Goal: Information Seeking & Learning: Learn about a topic

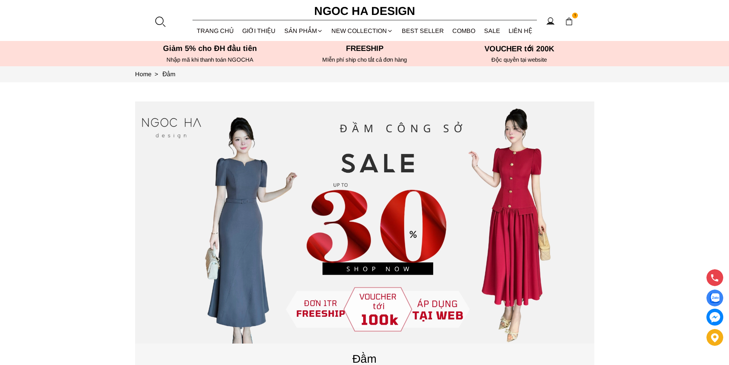
scroll to position [268, 0]
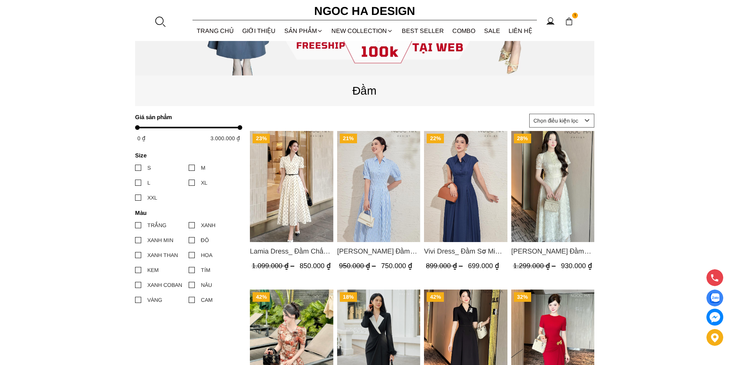
click at [280, 212] on img "Product image - Lamia Dress_ Đầm Chấm Bi Cổ Vest Màu Kem D1003" at bounding box center [291, 186] width 83 height 111
click at [390, 181] on img "Product image - Valerie Dress_ Đầm Sơ Mi Kẻ Sọc Xanh D1001" at bounding box center [378, 186] width 83 height 111
click at [471, 191] on img "Product image - Vivi Dress_ Đầm Sơ Mi Rớt Vai Bò Lụa Màu Xanh D1000" at bounding box center [465, 186] width 83 height 111
click at [291, 193] on img "Product image - Lamia Dress_ Đầm Chấm Bi Cổ Vest Màu Kem D1003" at bounding box center [291, 186] width 83 height 111
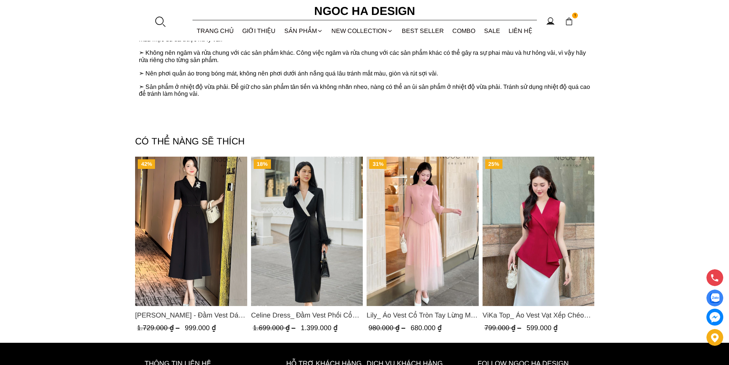
scroll to position [268, 0]
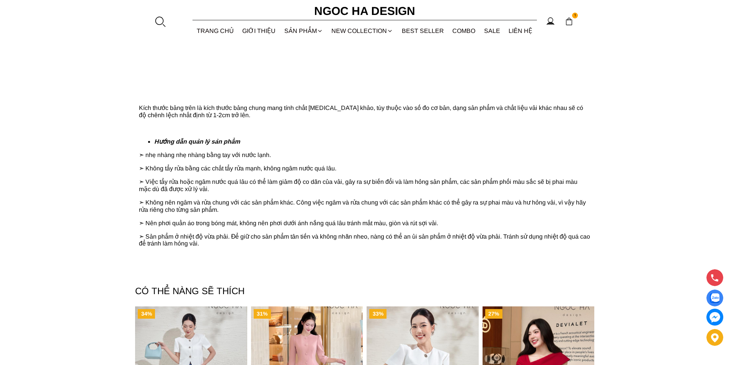
scroll to position [881, 0]
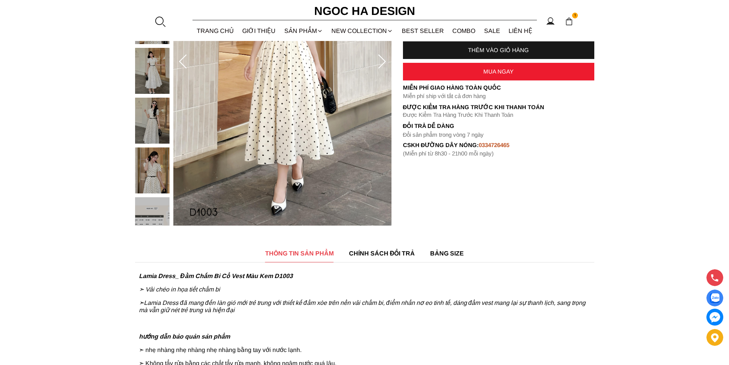
scroll to position [153, 0]
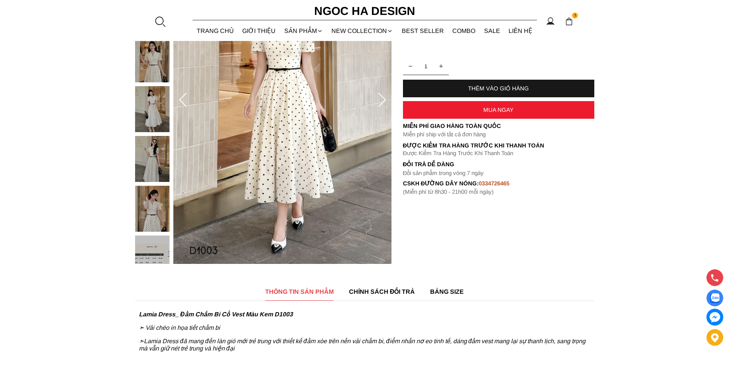
click at [167, 246] on img at bounding box center [152, 258] width 34 height 46
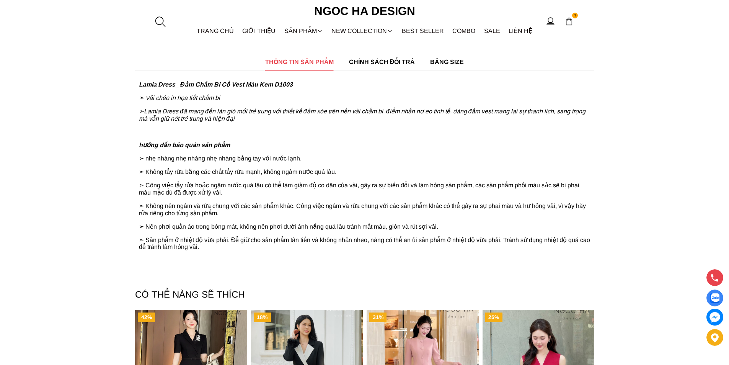
scroll to position [651, 0]
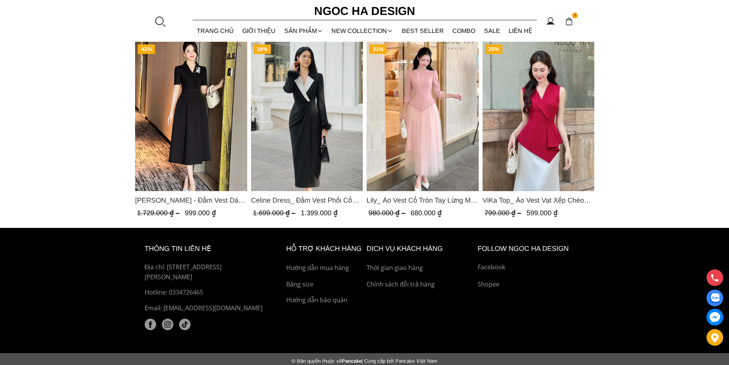
click at [321, 86] on img "Product image - Celine Dress_ Đầm Vest Phối Cổ Mix Lông Cửa Tay D967" at bounding box center [307, 116] width 112 height 149
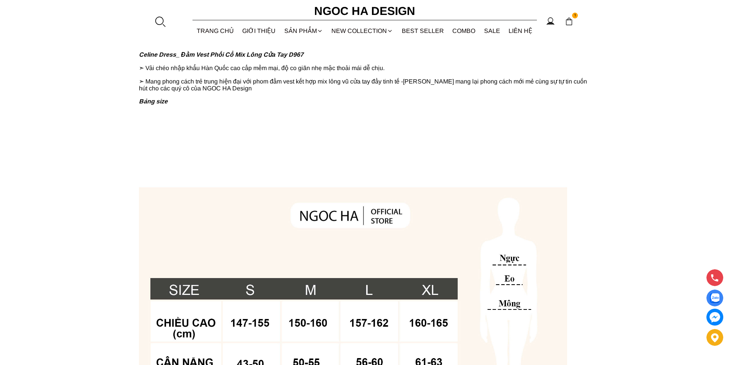
scroll to position [375, 0]
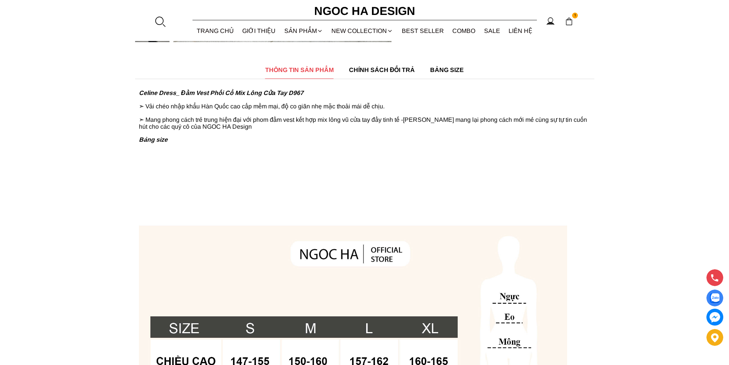
click at [455, 62] on div "BẢNG SIZE" at bounding box center [447, 69] width 34 height 17
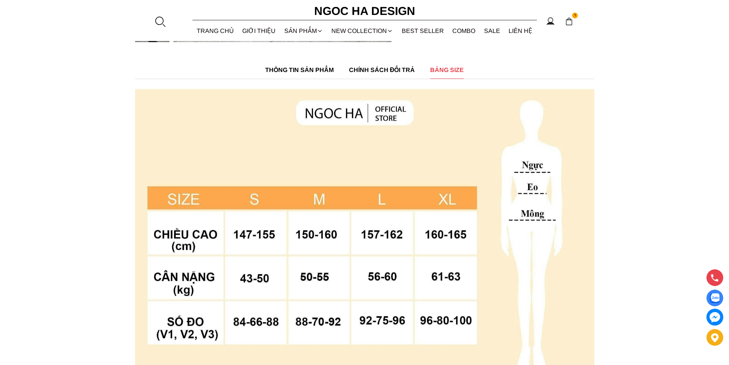
click at [323, 74] on span "THÔNG TIN SẢN PHẨM" at bounding box center [299, 70] width 69 height 10
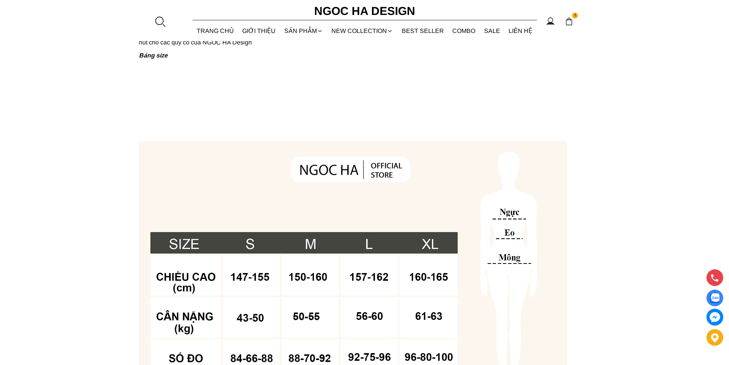
scroll to position [345, 0]
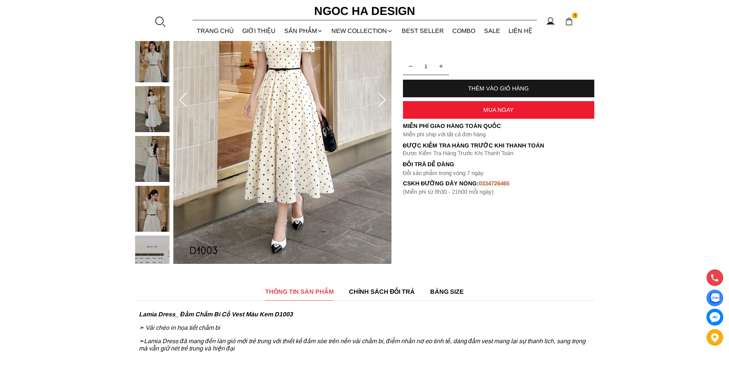
scroll to position [460, 0]
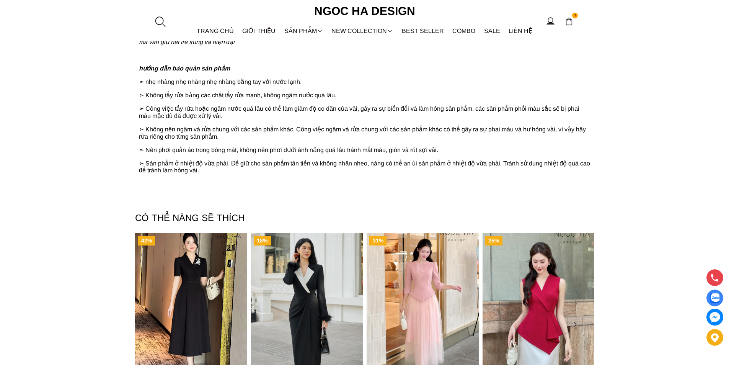
click at [436, 270] on img "Product image - Lily_ Áo Vest Cổ Tròn Tay Lừng Mix Chân Váy Lưới Màu Hồng A1082…" at bounding box center [423, 307] width 112 height 149
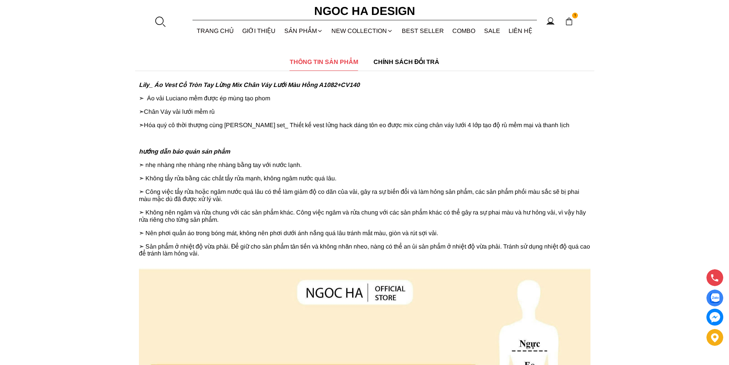
scroll to position [306, 0]
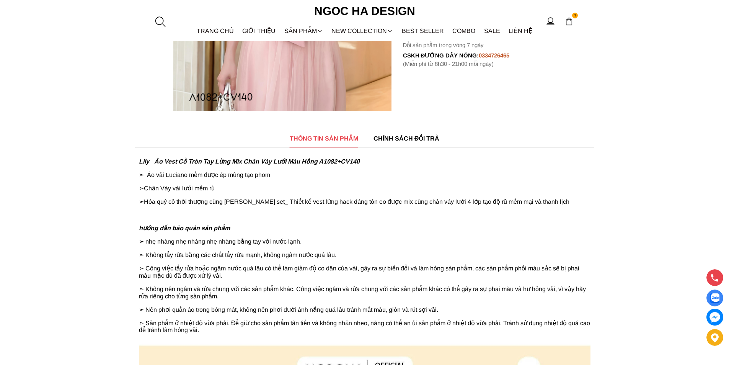
drag, startPoint x: 143, startPoint y: 213, endPoint x: 256, endPoint y: 216, distance: 113.4
click at [256, 216] on p at bounding box center [365, 214] width 452 height 7
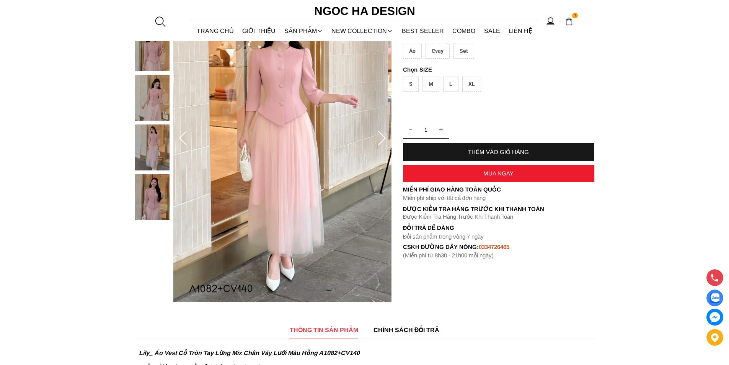
scroll to position [0, 0]
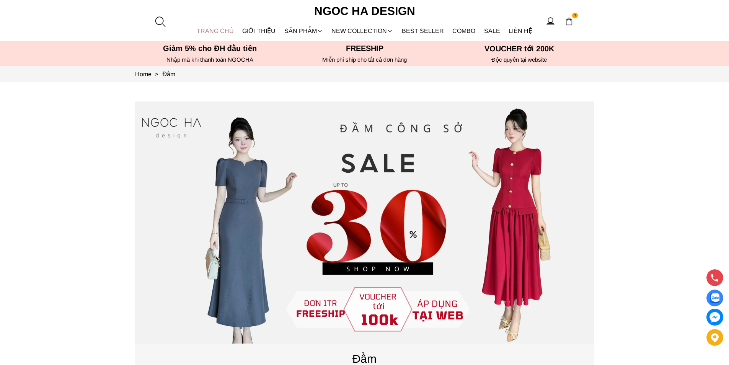
click at [229, 29] on link "TRANG CHỦ" at bounding box center [216, 31] width 46 height 20
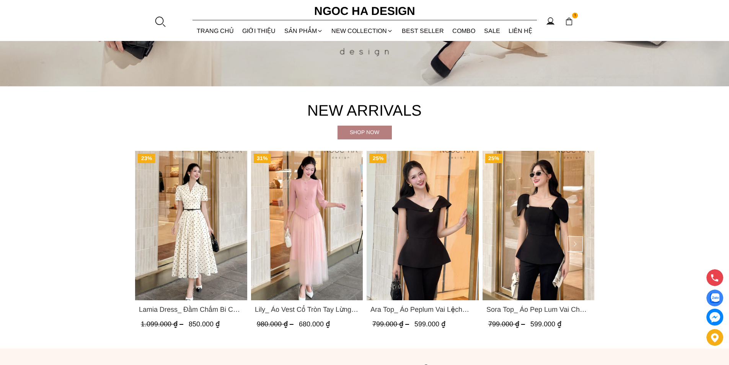
scroll to position [383, 0]
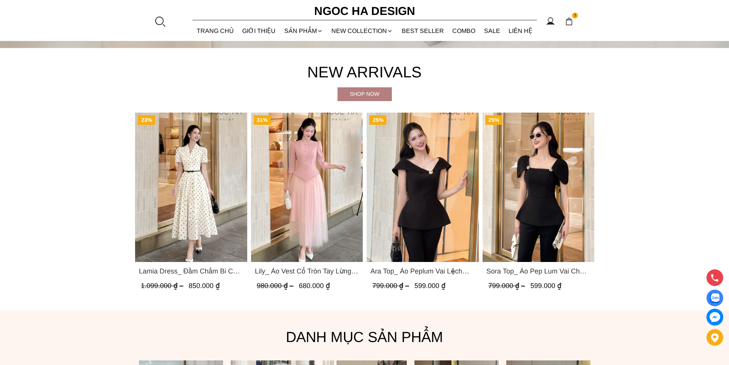
click at [563, 171] on img "Product image - Sora Top_ Áo Pep Lum Vai Chờm Đính Cúc 2 Bên Màu Đen A1081" at bounding box center [538, 187] width 112 height 149
click at [204, 182] on img "Product image - Lamia Dress_ Đầm Chấm Bi Cổ Vest Màu Kem D1003" at bounding box center [191, 187] width 112 height 149
